Goal: Find specific page/section: Find specific page/section

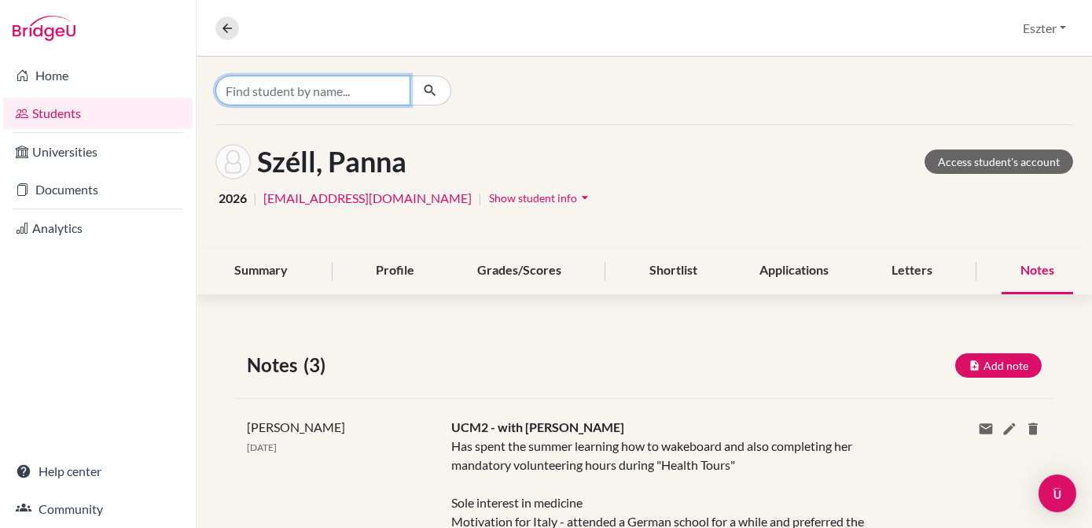
click at [341, 94] on input "Find student by name..." at bounding box center [312, 90] width 195 height 30
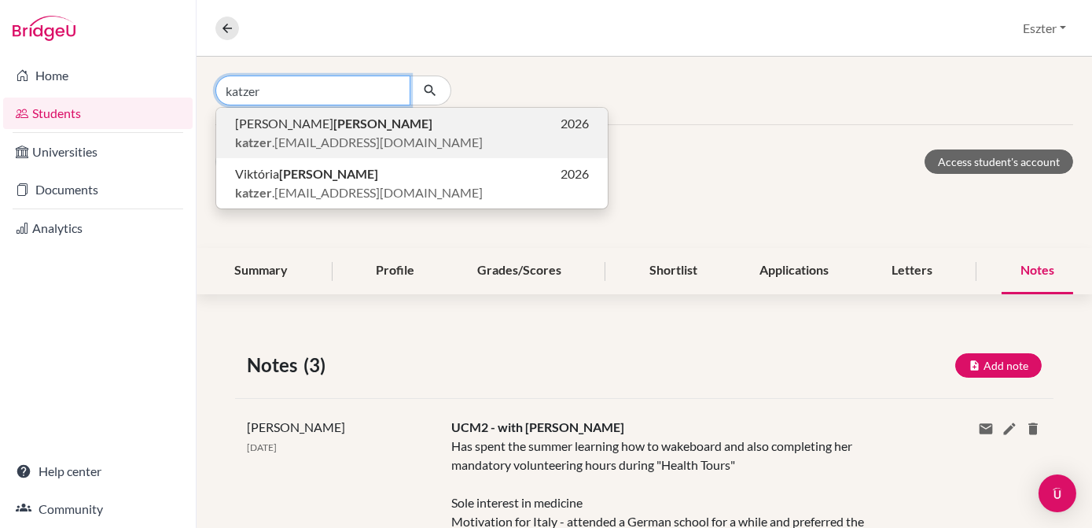
type input "katzer"
click at [333, 127] on b "[PERSON_NAME]" at bounding box center [382, 123] width 99 height 15
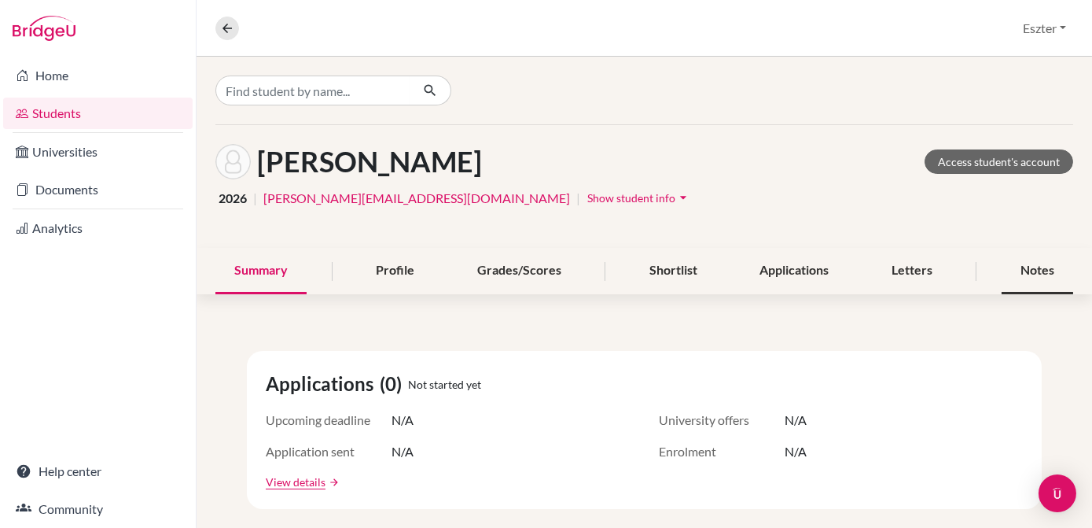
click at [1026, 267] on div "Notes" at bounding box center [1038, 271] width 72 height 46
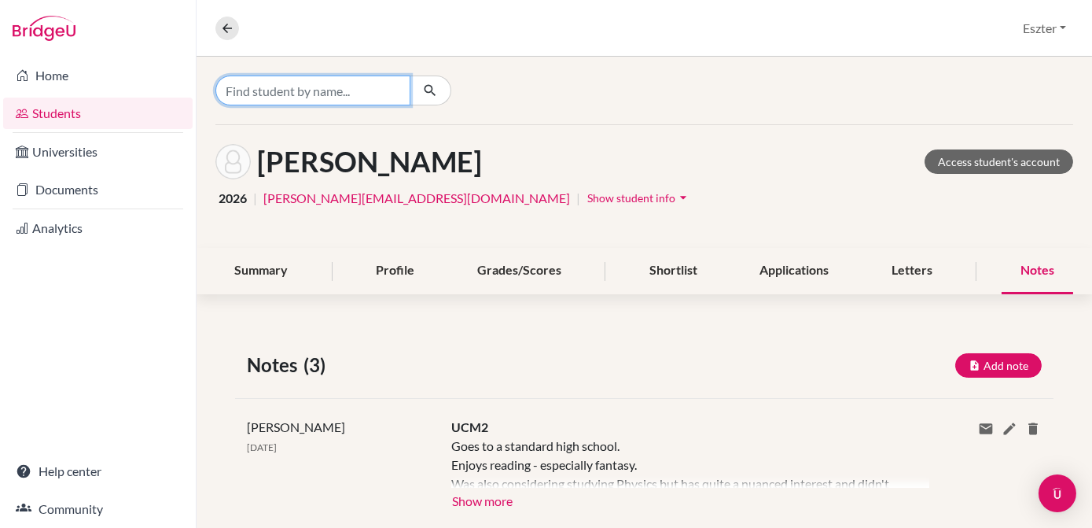
click at [379, 91] on input "Find student by name..." at bounding box center [312, 90] width 195 height 30
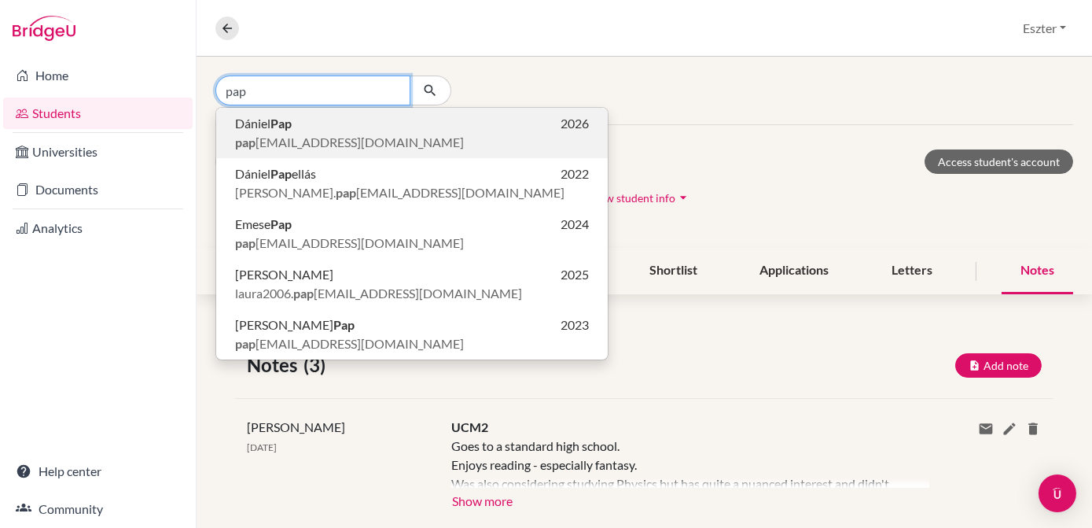
type input "pap"
click at [333, 127] on p "[PERSON_NAME] 2026" at bounding box center [412, 123] width 354 height 19
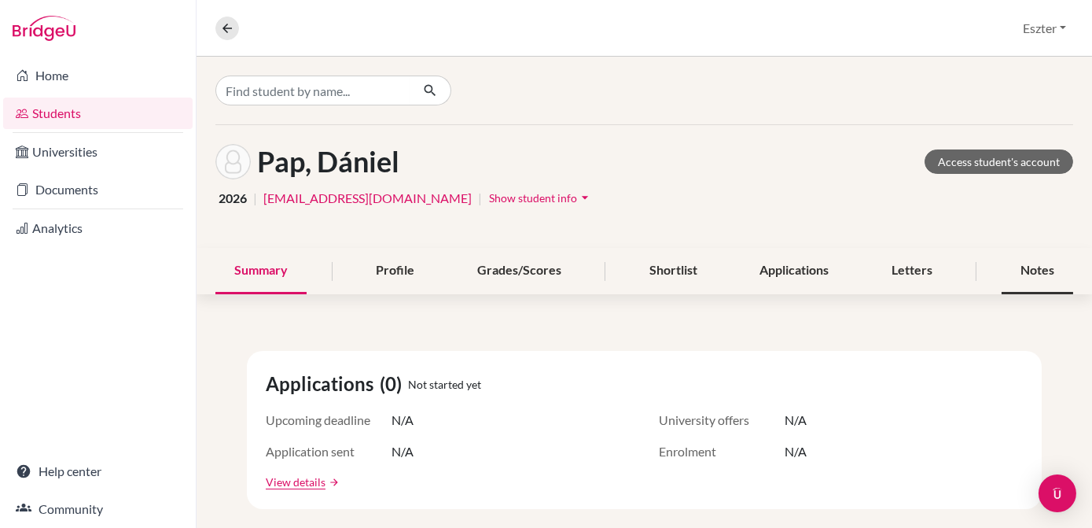
click at [1028, 269] on div "Notes" at bounding box center [1038, 271] width 72 height 46
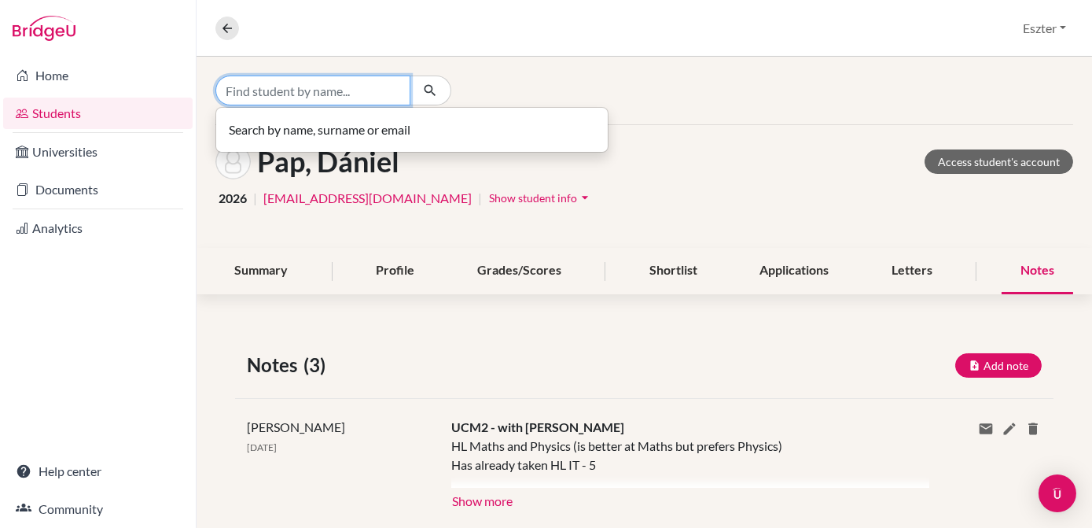
click at [379, 93] on input "Find student by name..." at bounding box center [312, 90] width 195 height 30
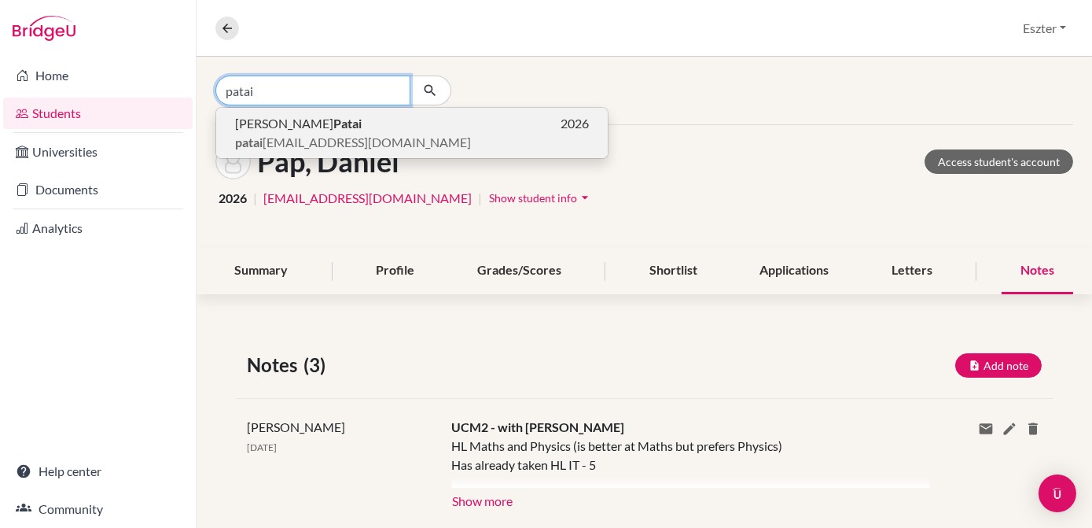
type input "patai"
click at [342, 124] on p "[PERSON_NAME] 2026" at bounding box center [412, 123] width 354 height 19
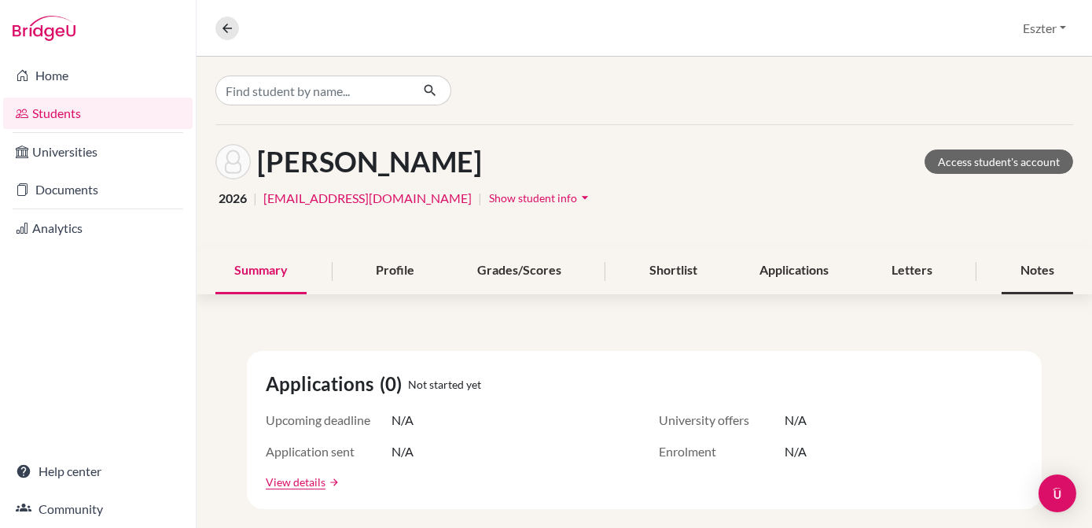
click at [1029, 263] on div "Notes" at bounding box center [1038, 271] width 72 height 46
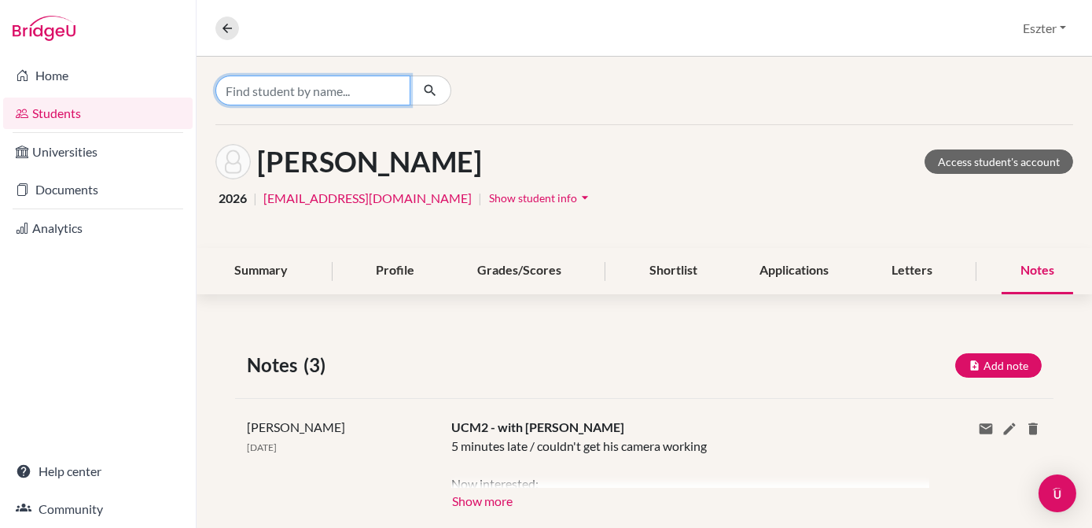
click at [333, 97] on input "Find student by name..." at bounding box center [312, 90] width 195 height 30
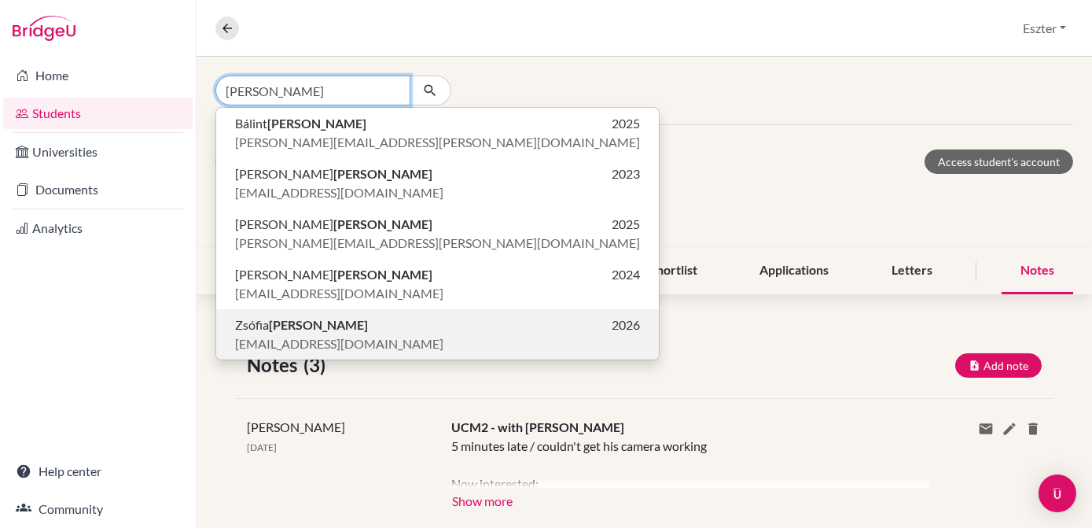
type input "[PERSON_NAME]"
click at [300, 325] on b "[PERSON_NAME]" at bounding box center [318, 324] width 99 height 15
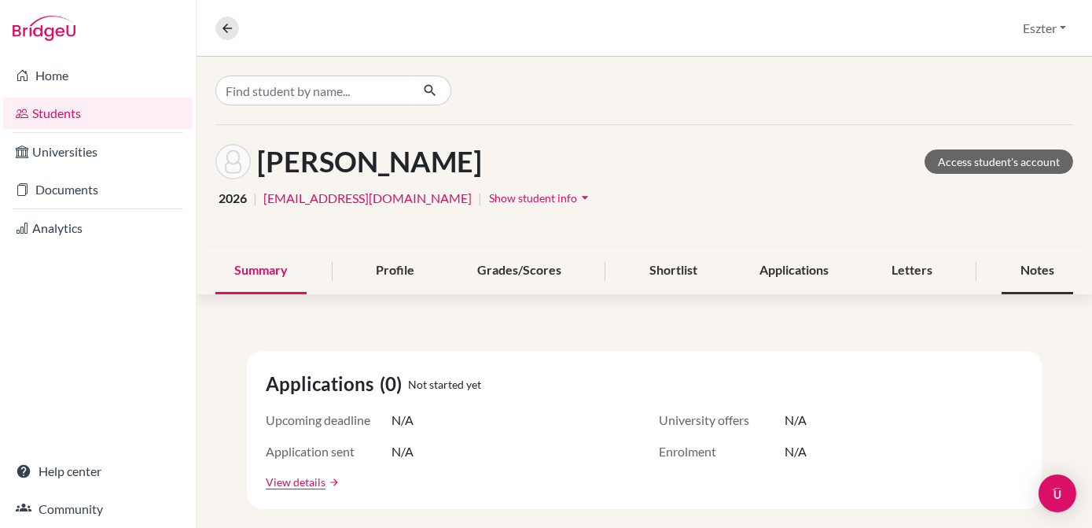
click at [1031, 271] on div "Notes" at bounding box center [1038, 271] width 72 height 46
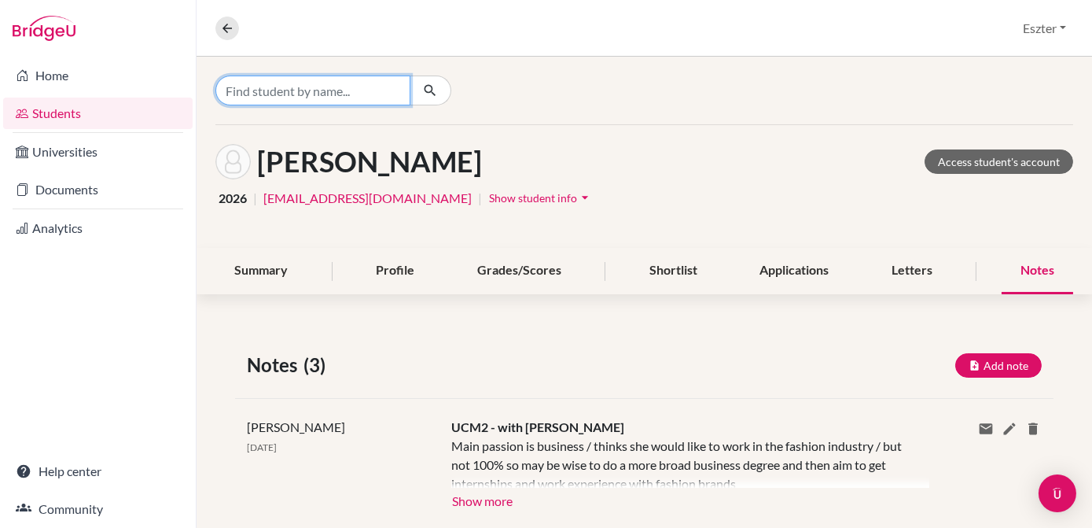
click at [360, 96] on input "Find student by name..." at bounding box center [312, 90] width 195 height 30
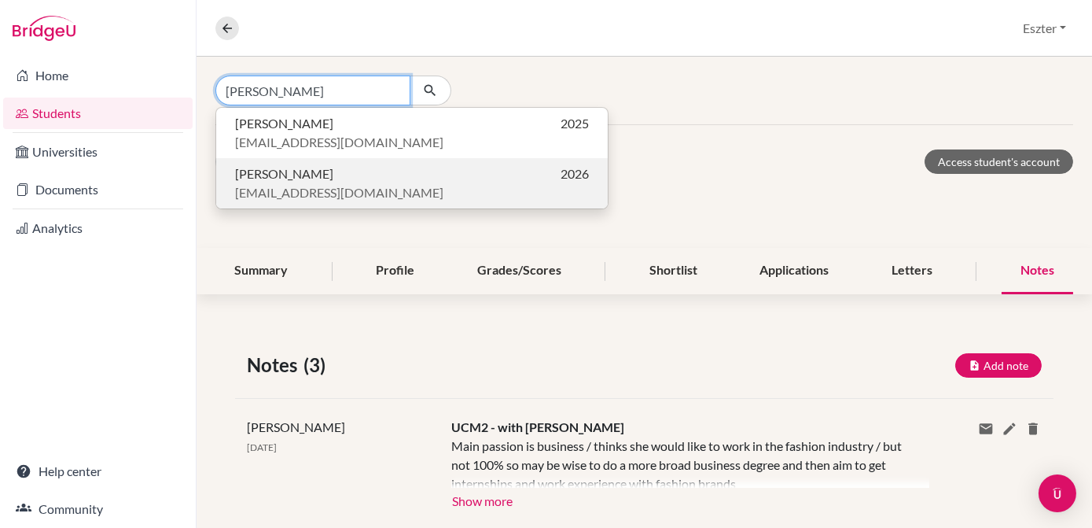
type input "[PERSON_NAME]"
click at [292, 186] on span "[EMAIL_ADDRESS][DOMAIN_NAME]" at bounding box center [339, 192] width 208 height 19
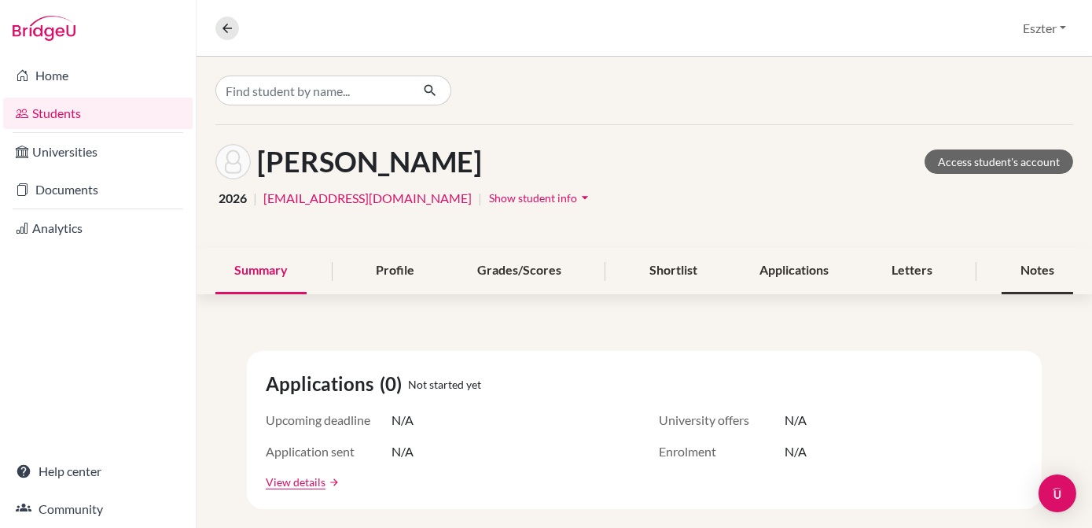
click at [1025, 268] on div "Notes" at bounding box center [1038, 271] width 72 height 46
